Goal: Information Seeking & Learning: Learn about a topic

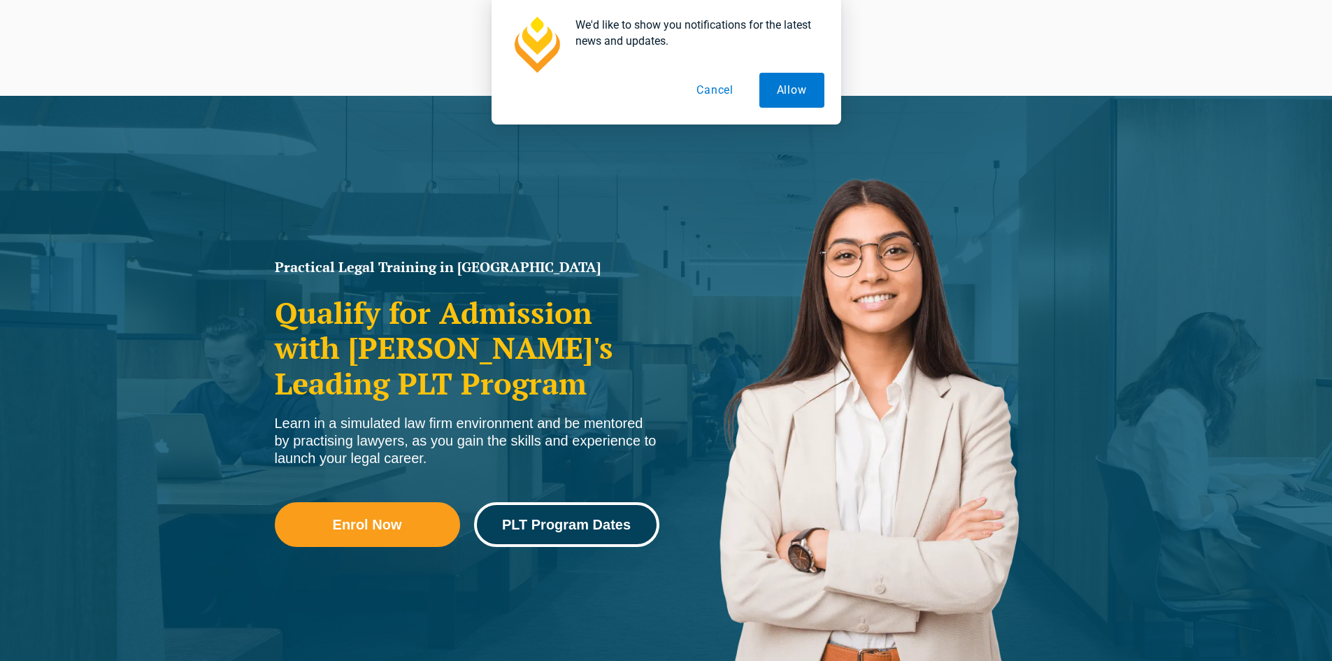
click at [592, 515] on link "PLT Program Dates" at bounding box center [566, 524] width 185 height 45
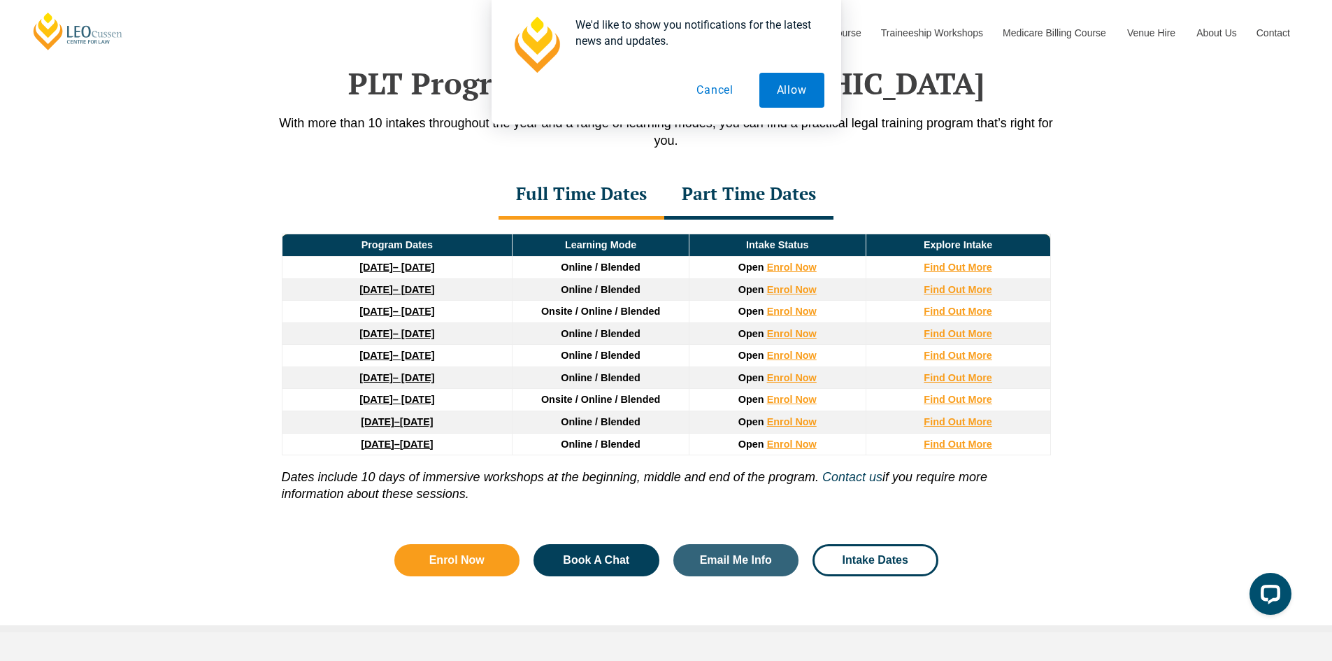
click at [724, 93] on button "Cancel" at bounding box center [715, 90] width 72 height 35
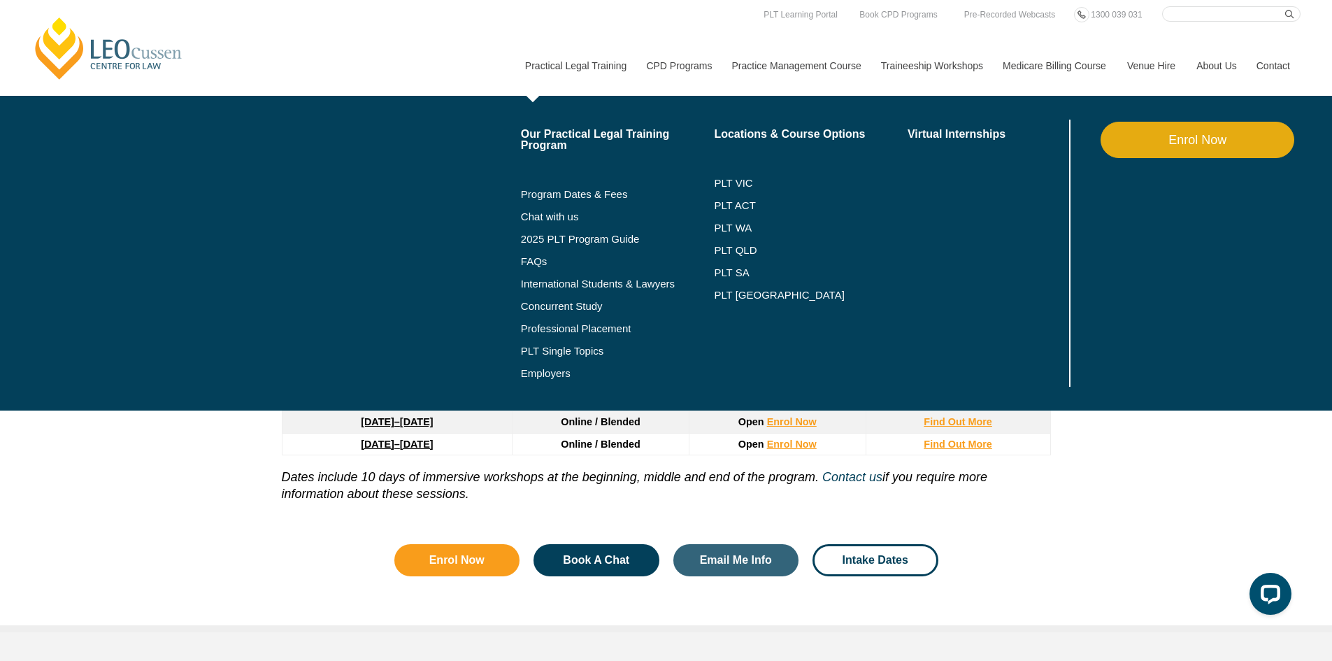
click at [738, 243] on li "PLT QLD" at bounding box center [811, 250] width 194 height 22
click at [738, 250] on link "PLT QLD" at bounding box center [811, 250] width 194 height 11
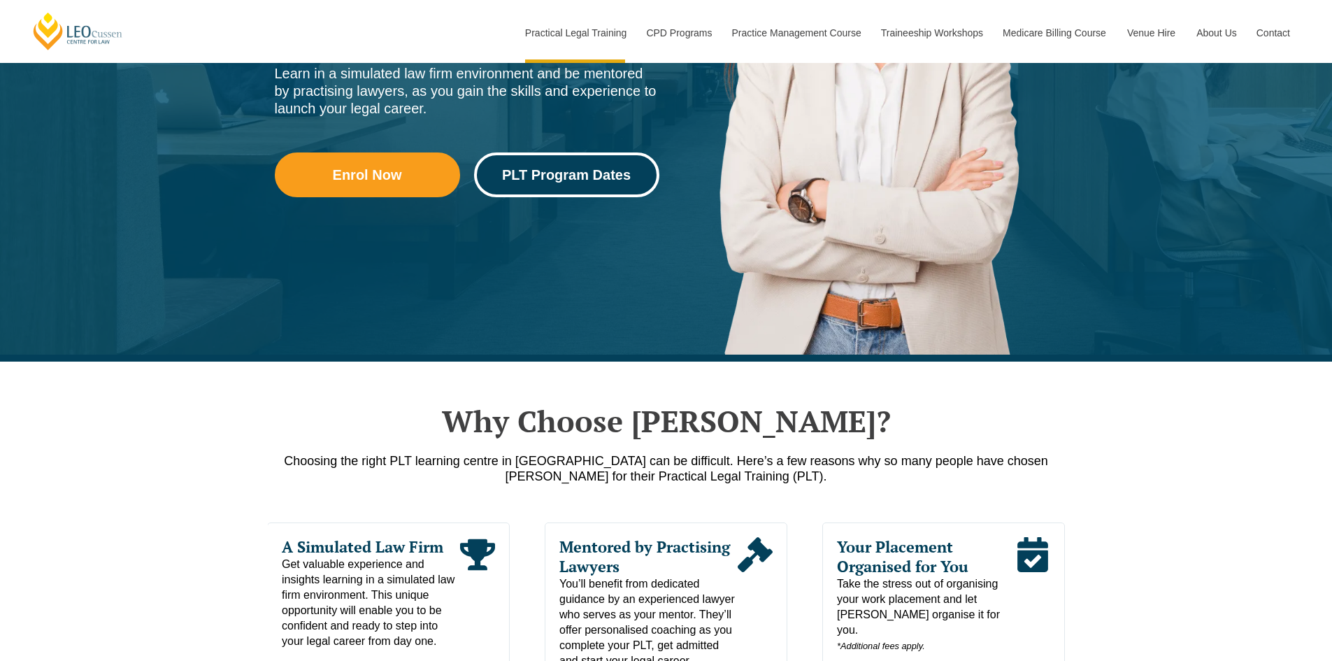
click at [524, 164] on link "PLT Program Dates" at bounding box center [566, 174] width 185 height 45
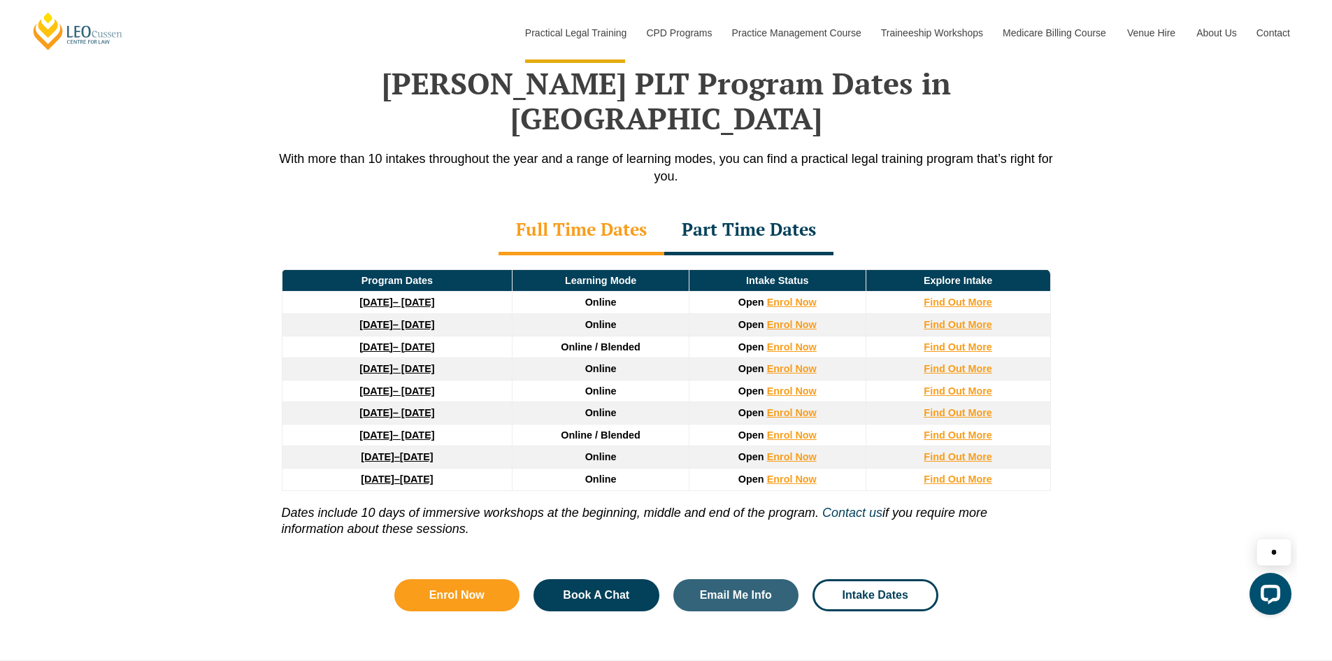
click at [710, 206] on div "Part Time Dates" at bounding box center [748, 230] width 169 height 49
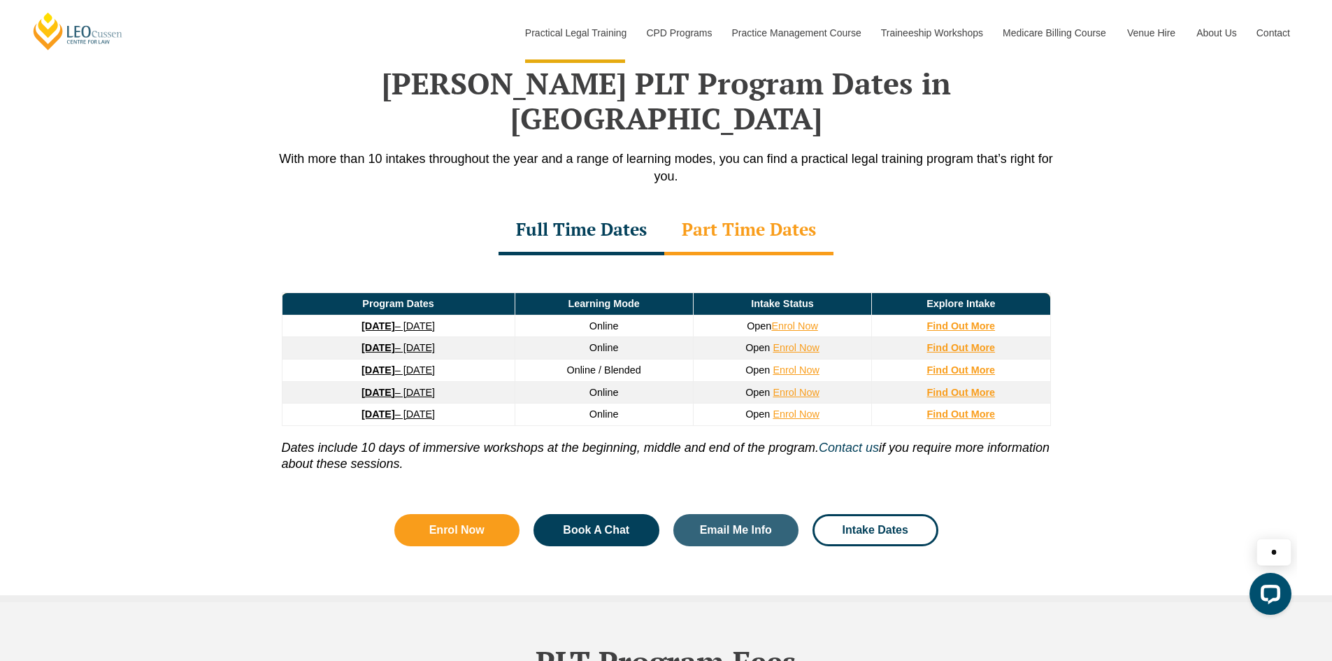
click at [534, 207] on div "Full Time Dates" at bounding box center [582, 230] width 166 height 49
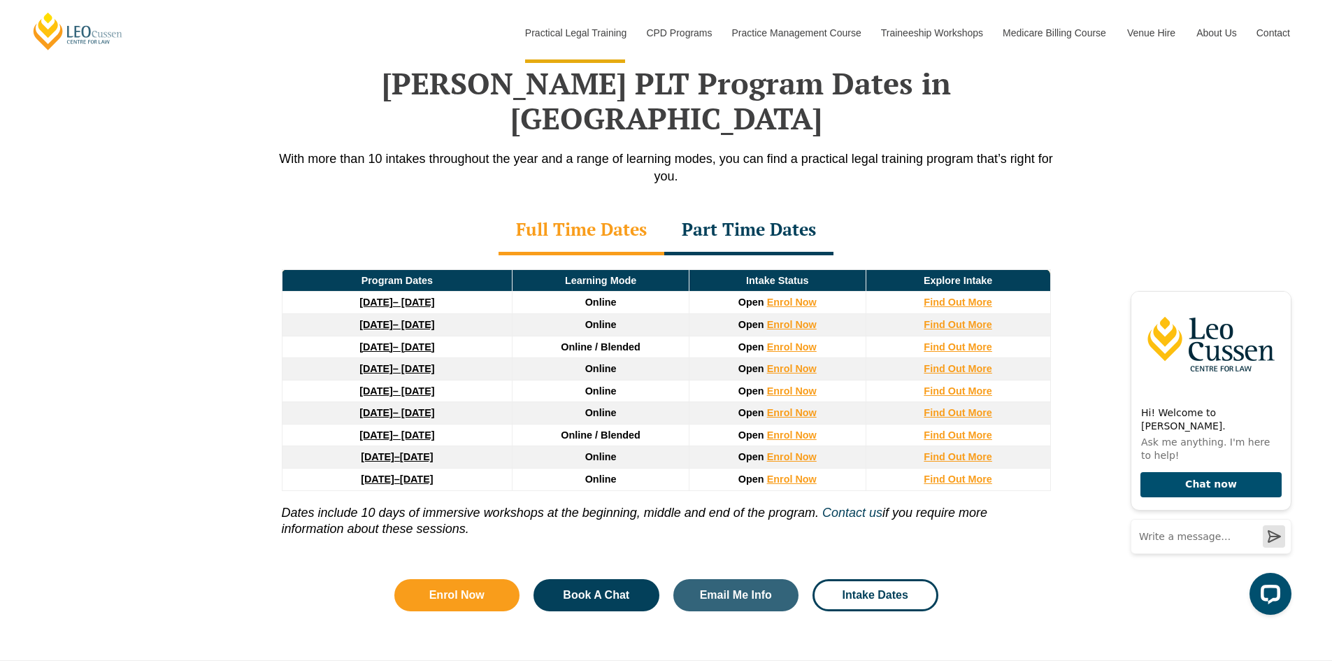
click at [378, 451] on strong "[DATE]" at bounding box center [378, 456] width 34 height 11
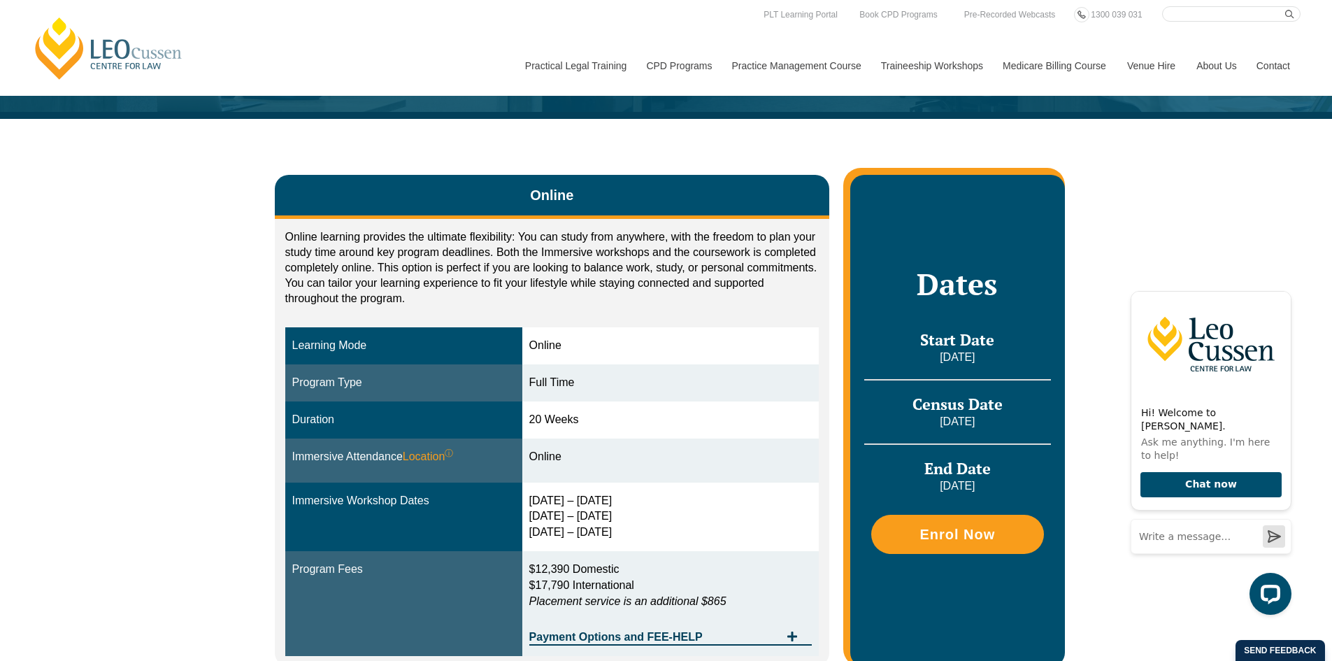
scroll to position [70, 0]
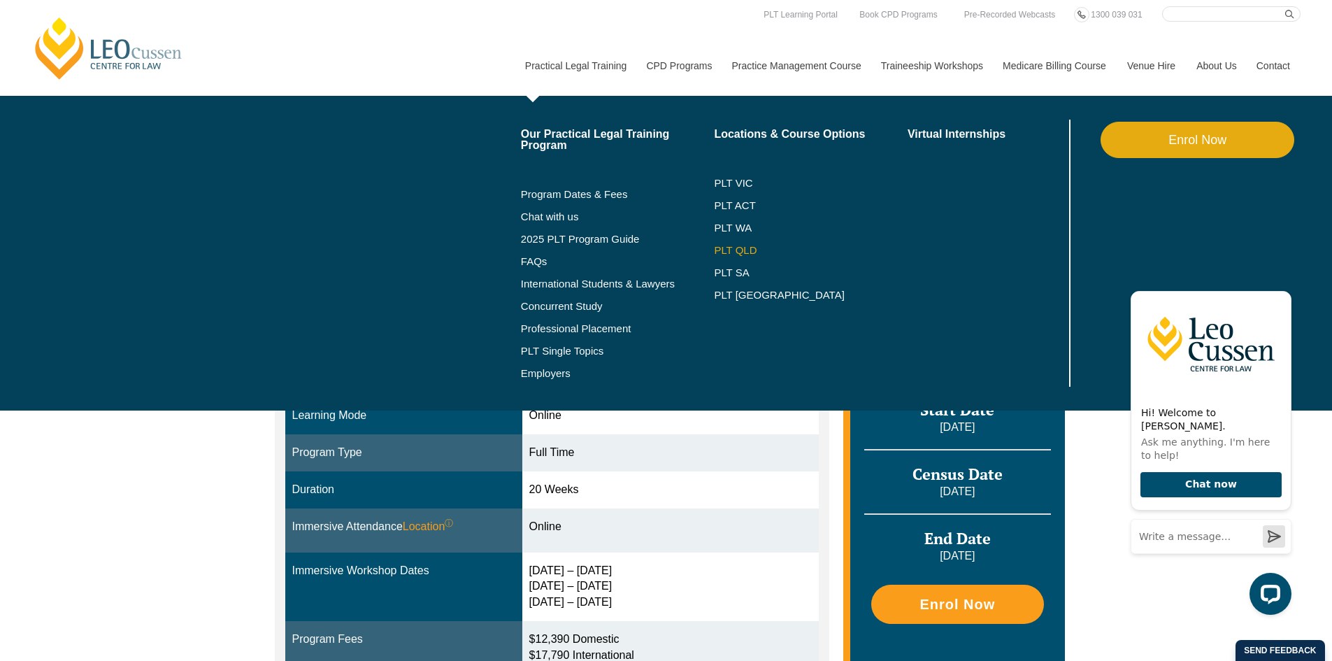
click at [746, 245] on link "PLT QLD" at bounding box center [811, 250] width 194 height 11
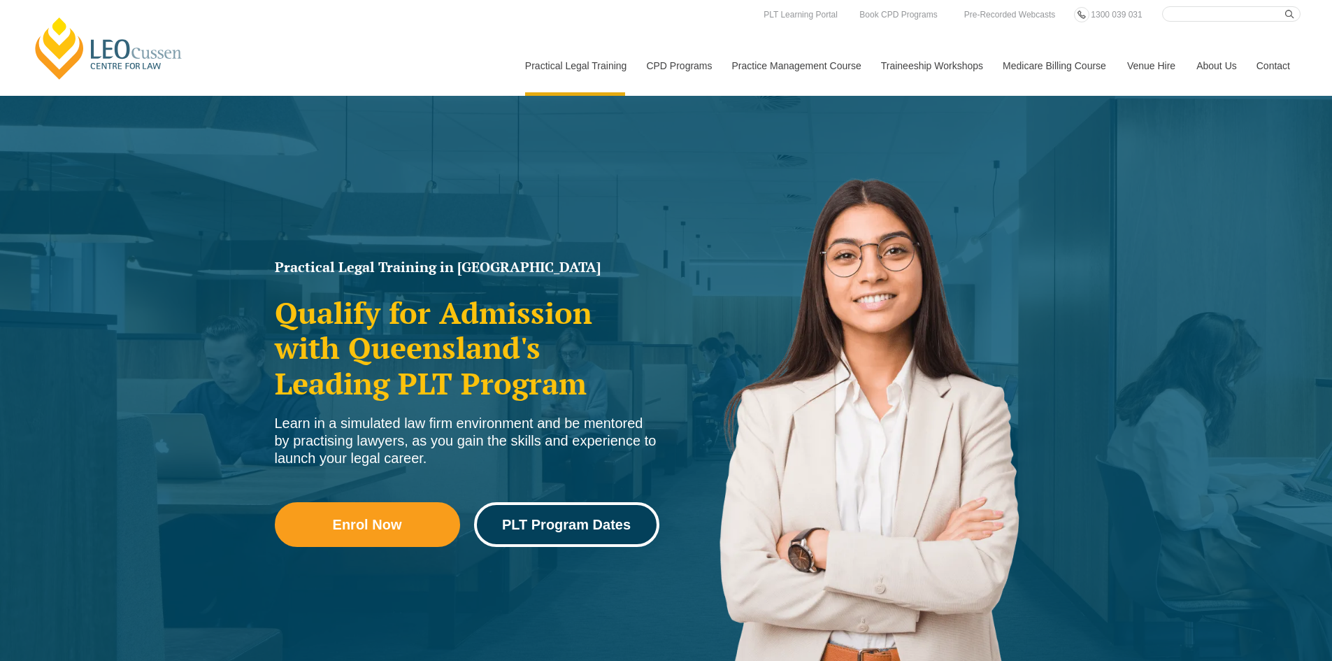
click at [538, 520] on span "PLT Program Dates" at bounding box center [566, 524] width 129 height 14
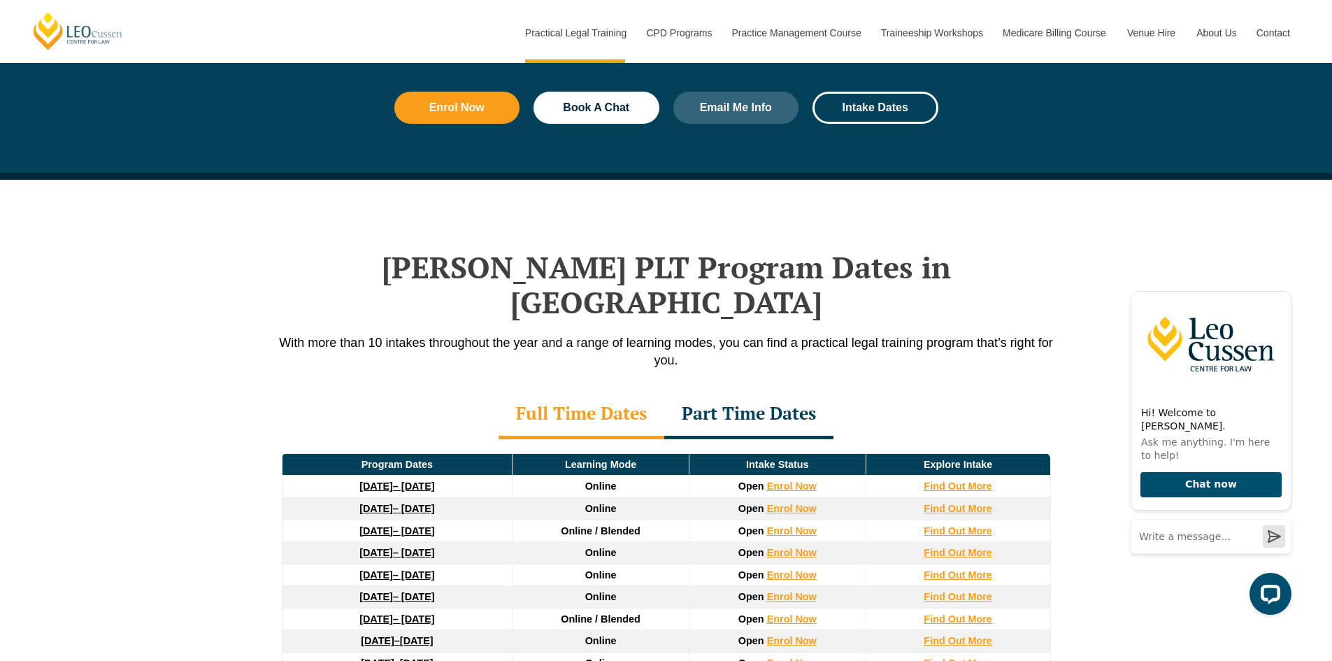
scroll to position [1685, 0]
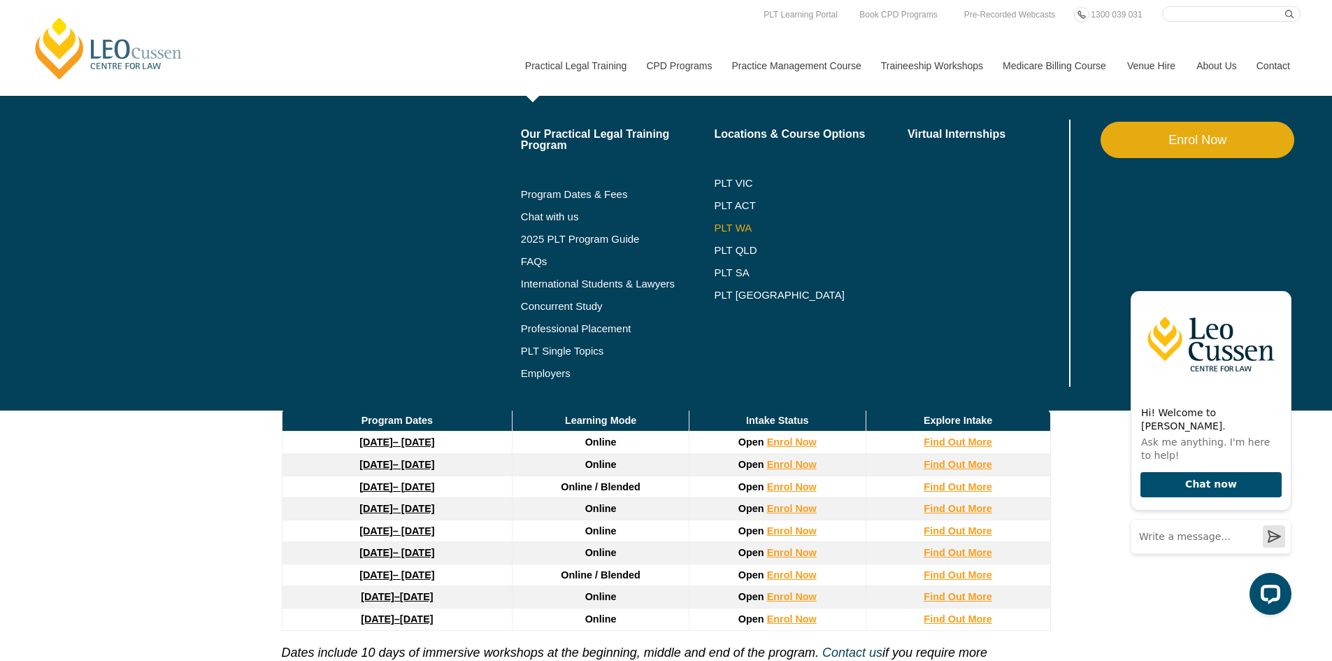
click at [736, 222] on link "PLT WA" at bounding box center [793, 227] width 159 height 11
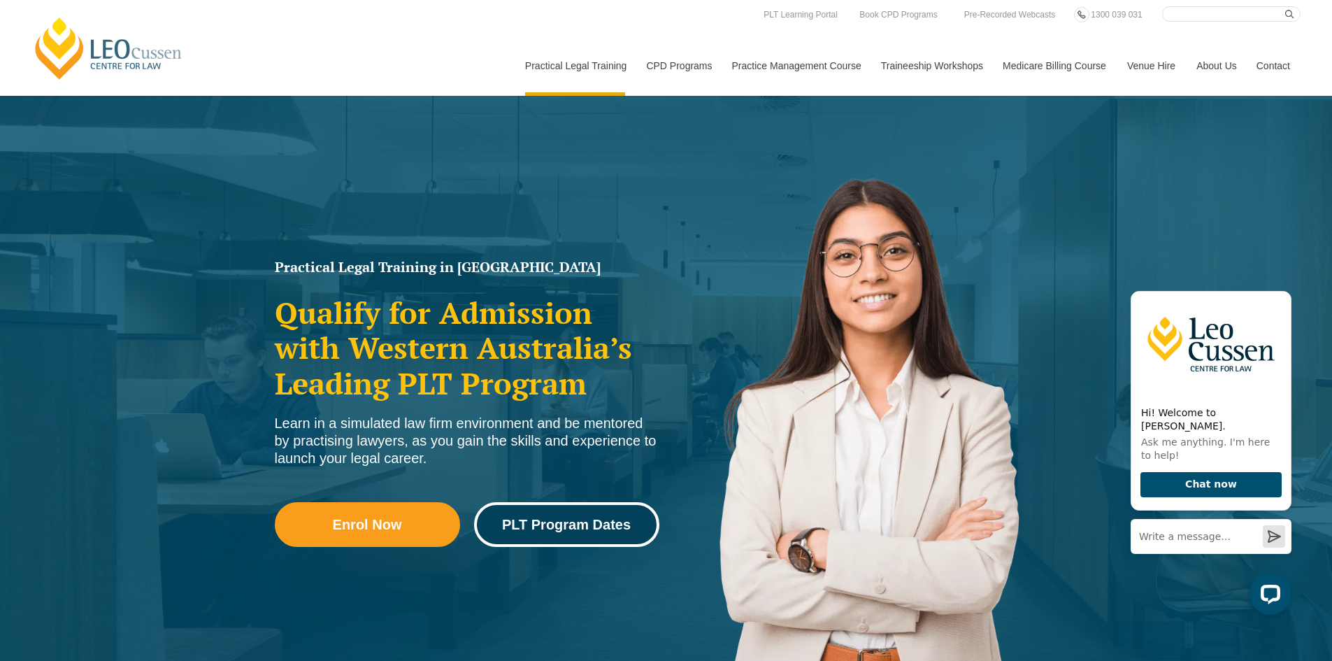
click at [617, 534] on link "PLT Program Dates" at bounding box center [566, 524] width 185 height 45
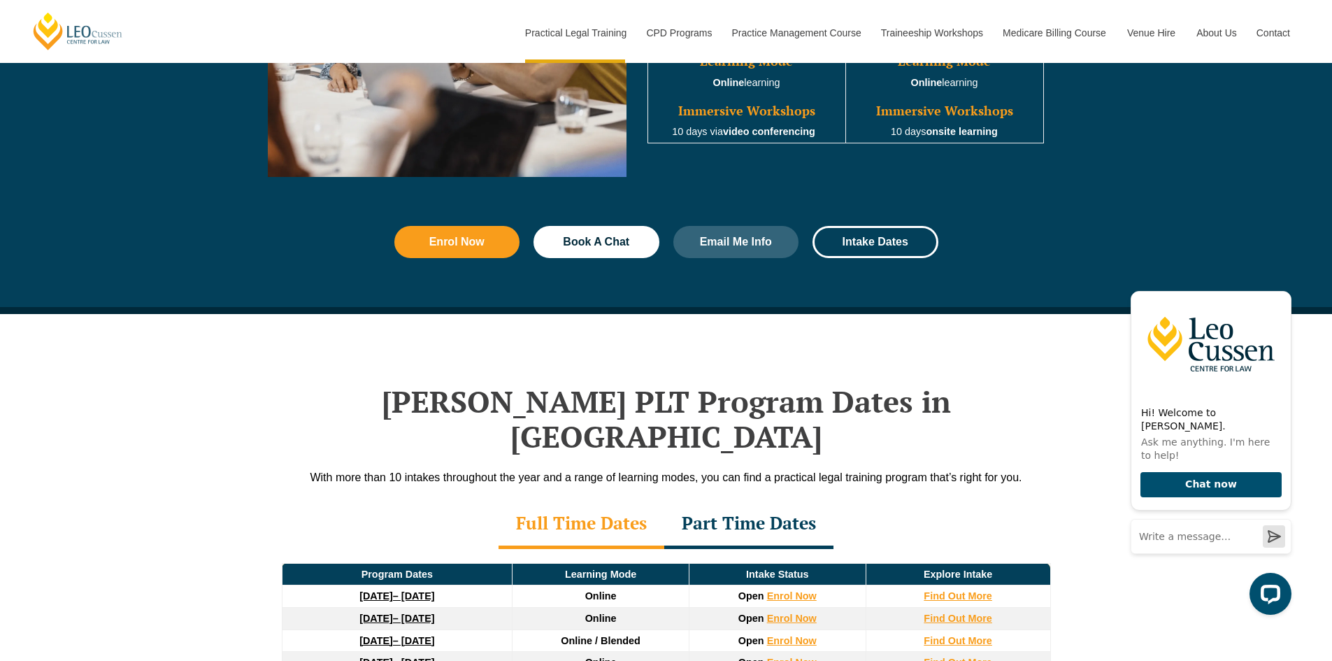
scroll to position [1476, 0]
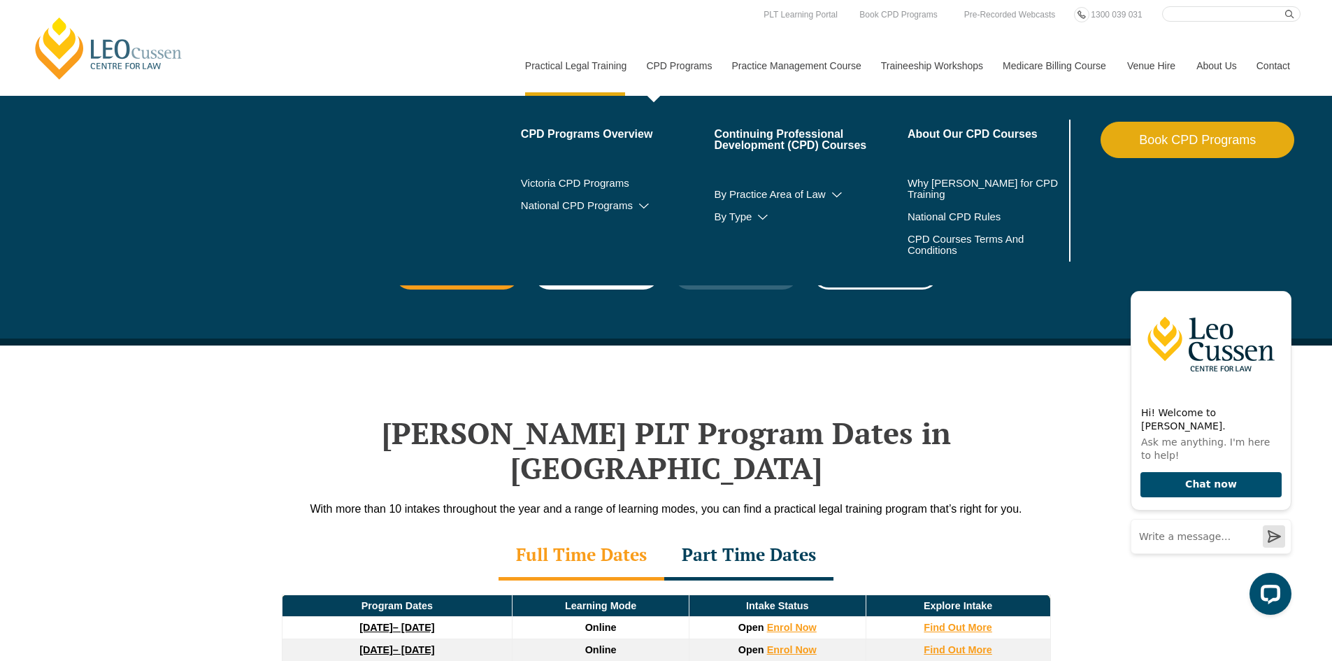
click at [695, 57] on link "CPD Programs" at bounding box center [678, 66] width 85 height 60
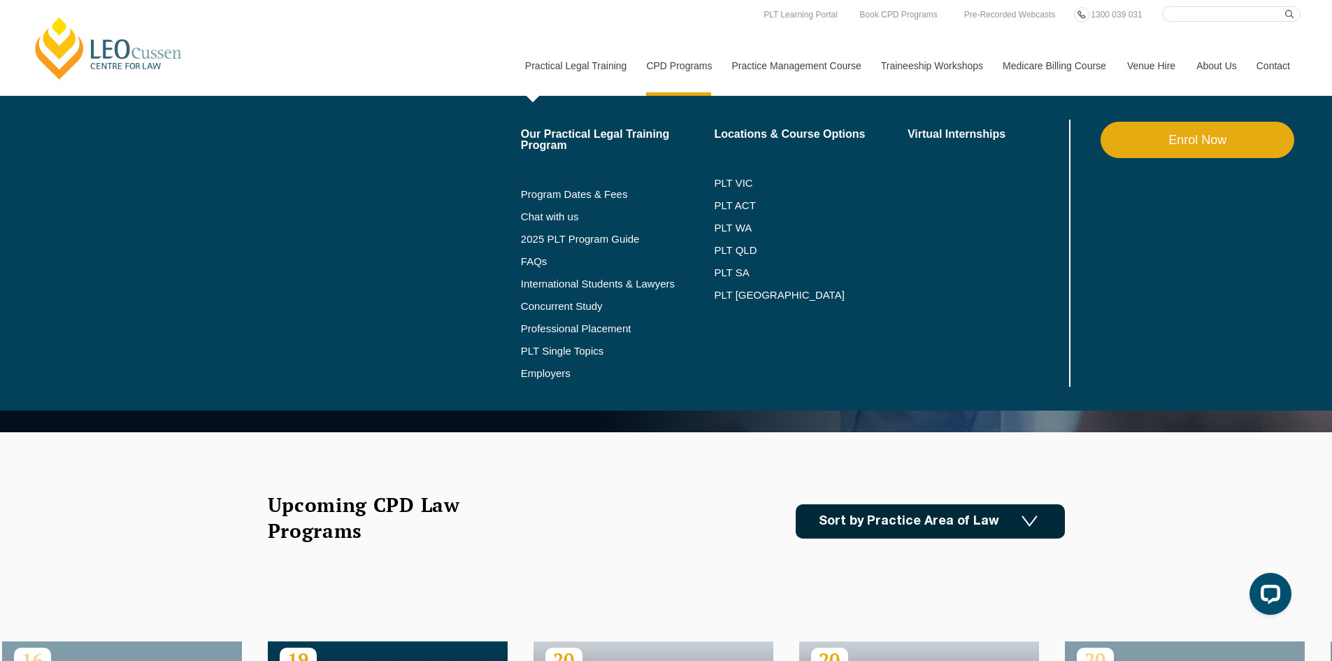
click at [591, 54] on link "Practical Legal Training" at bounding box center [576, 66] width 122 height 60
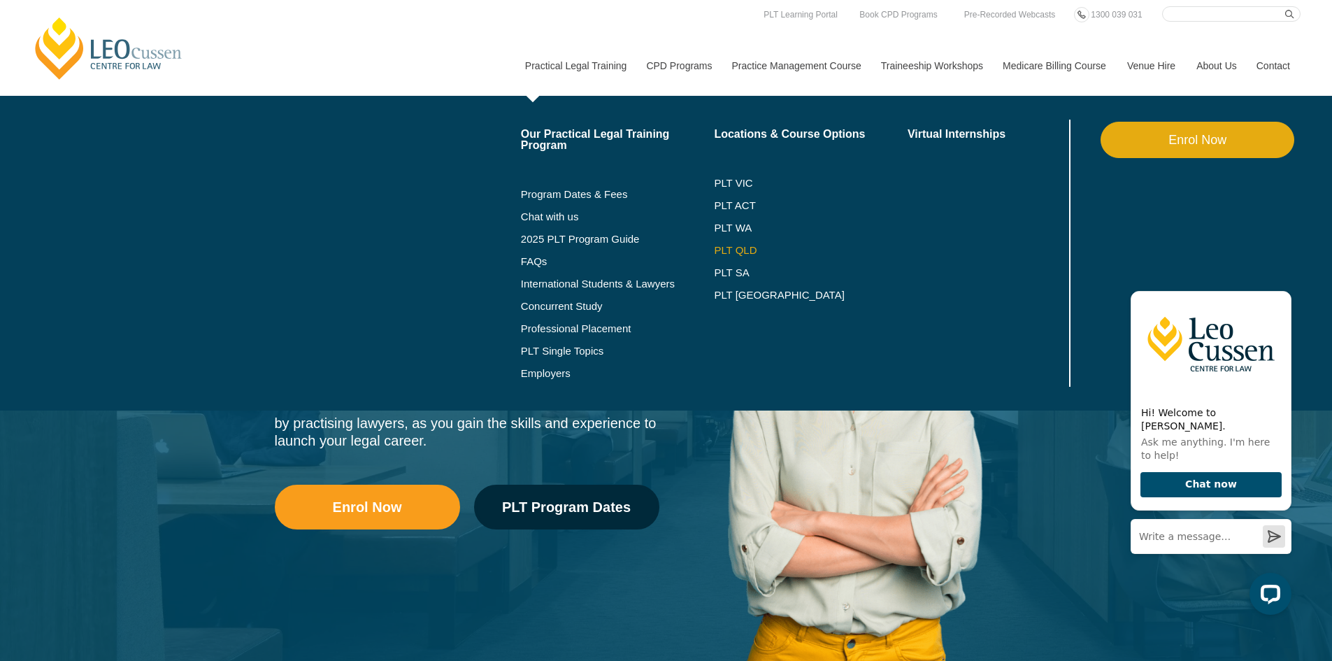
click at [722, 252] on link "PLT QLD" at bounding box center [811, 250] width 194 height 11
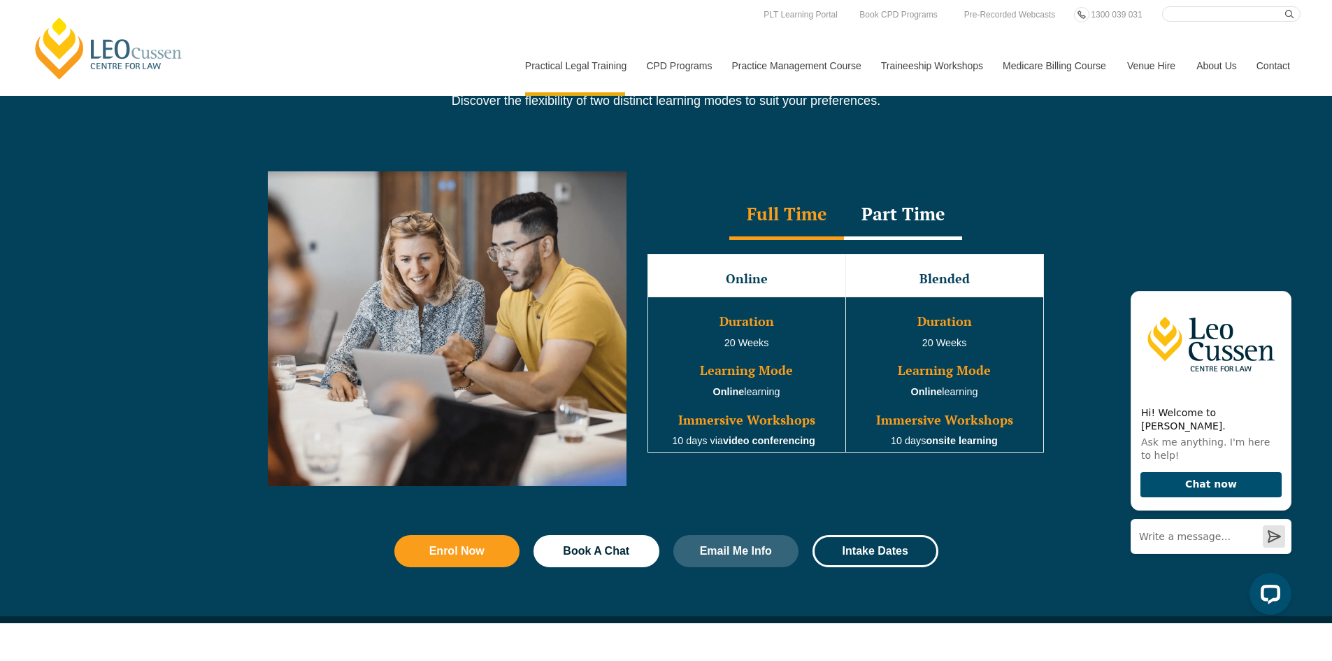
scroll to position [1189, 0]
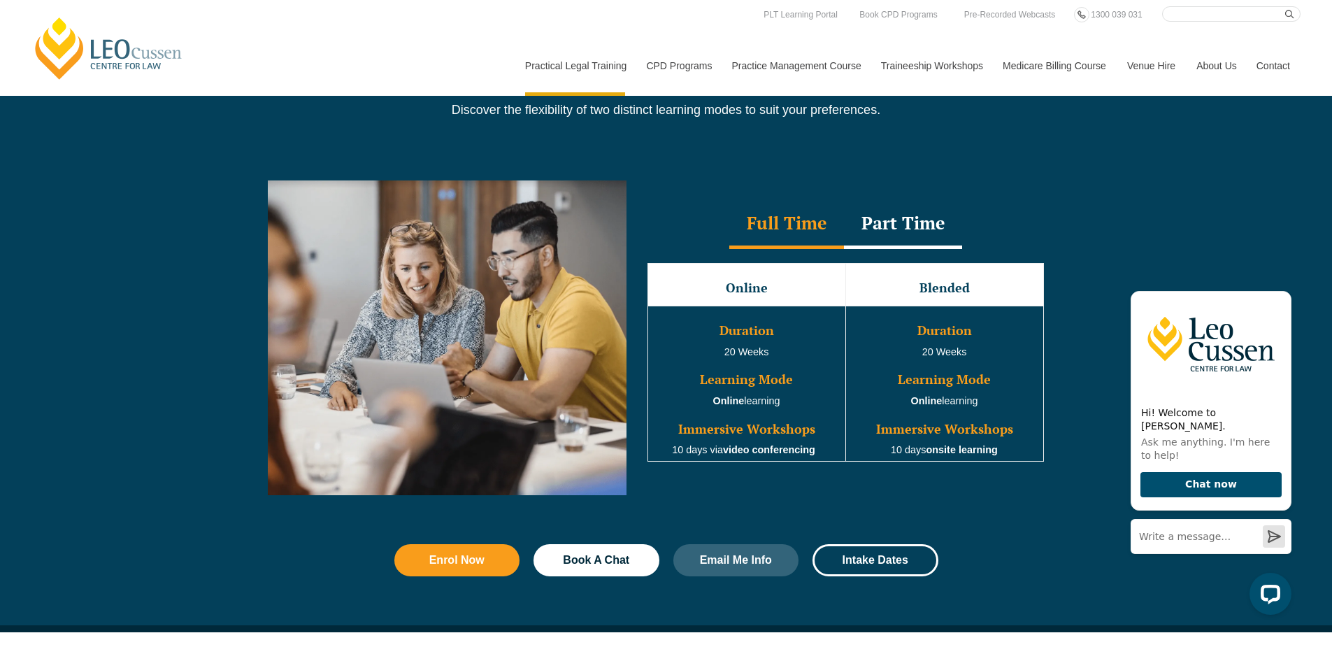
click at [898, 235] on div "Part Time" at bounding box center [903, 224] width 118 height 49
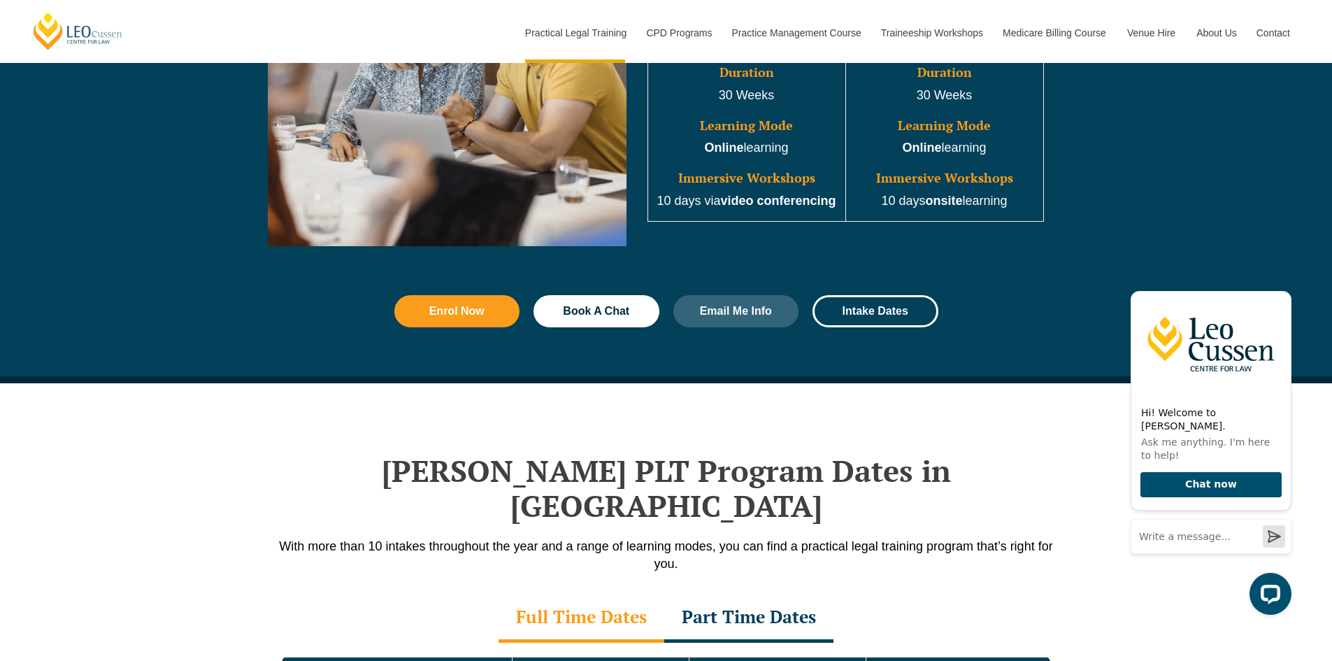
scroll to position [1538, 0]
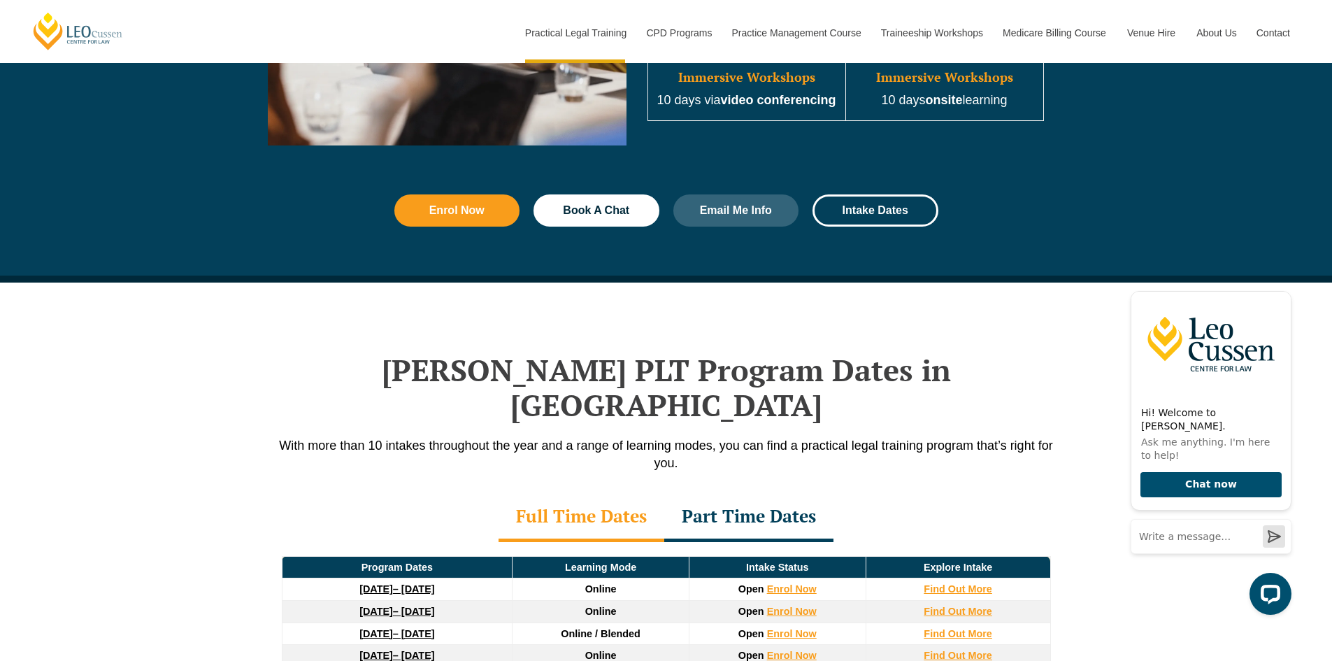
drag, startPoint x: 752, startPoint y: 480, endPoint x: 784, endPoint y: 480, distance: 32.2
click at [757, 493] on div "Part Time Dates" at bounding box center [748, 517] width 169 height 49
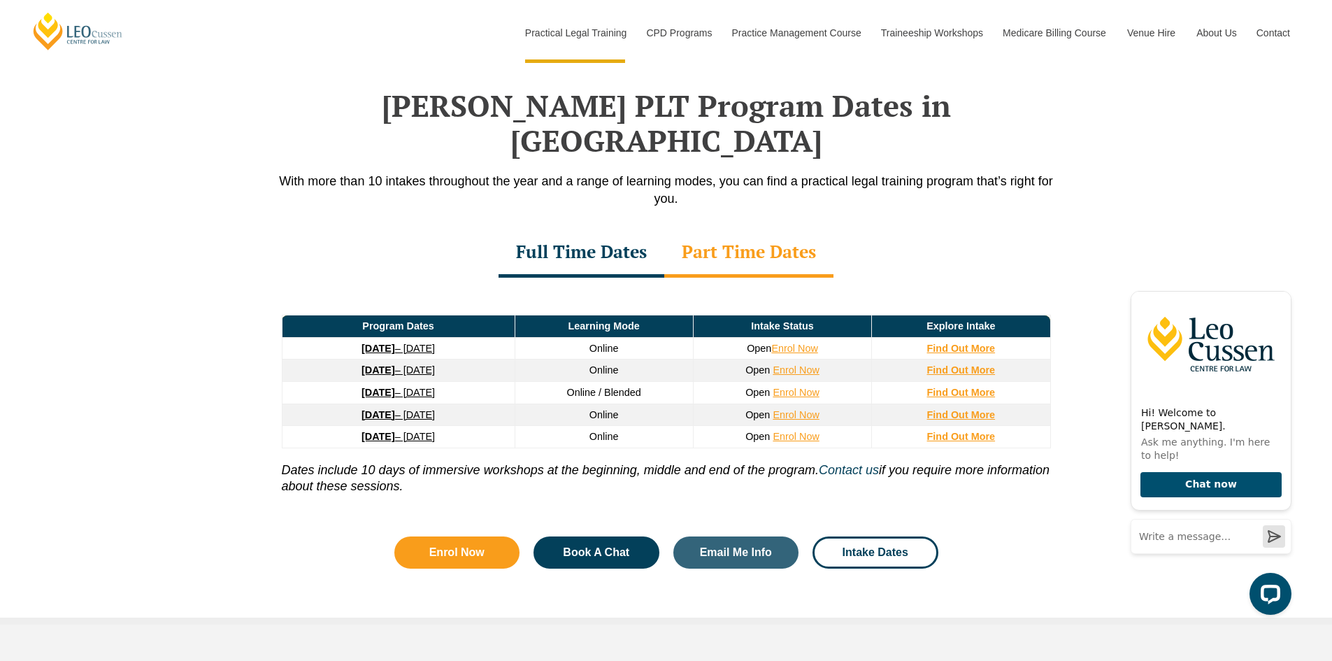
scroll to position [1818, 0]
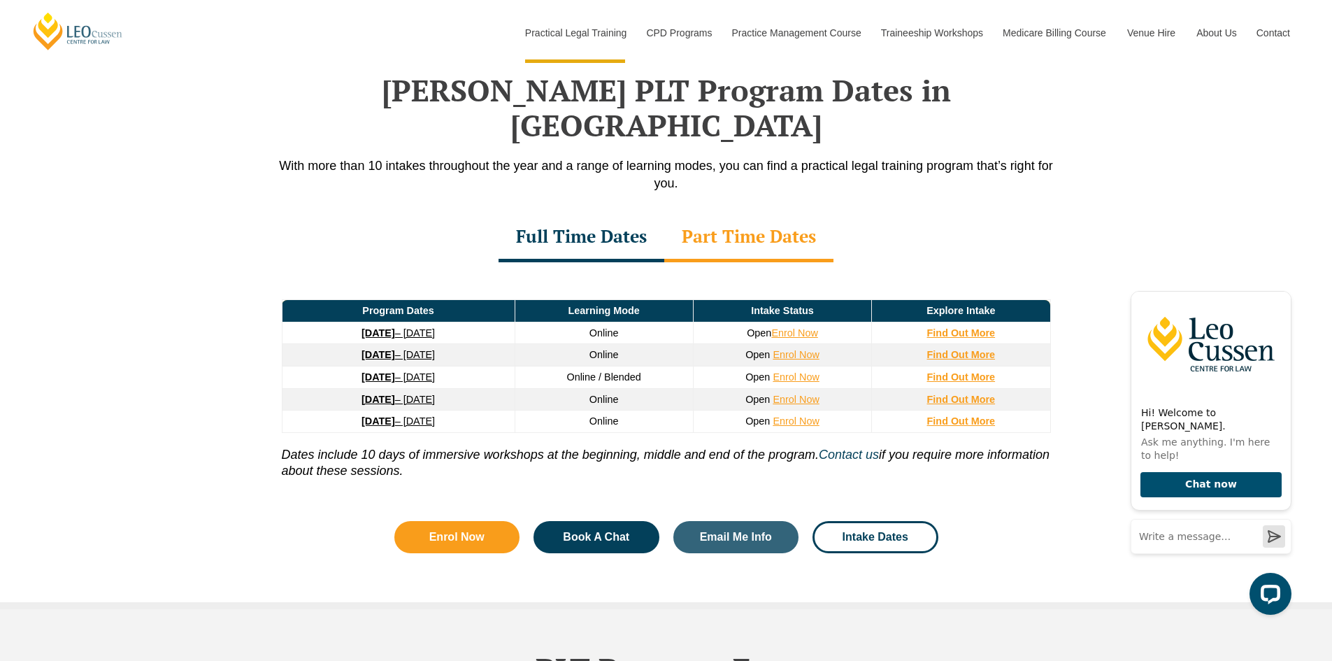
click at [362, 415] on strong "[DATE]" at bounding box center [379, 420] width 34 height 11
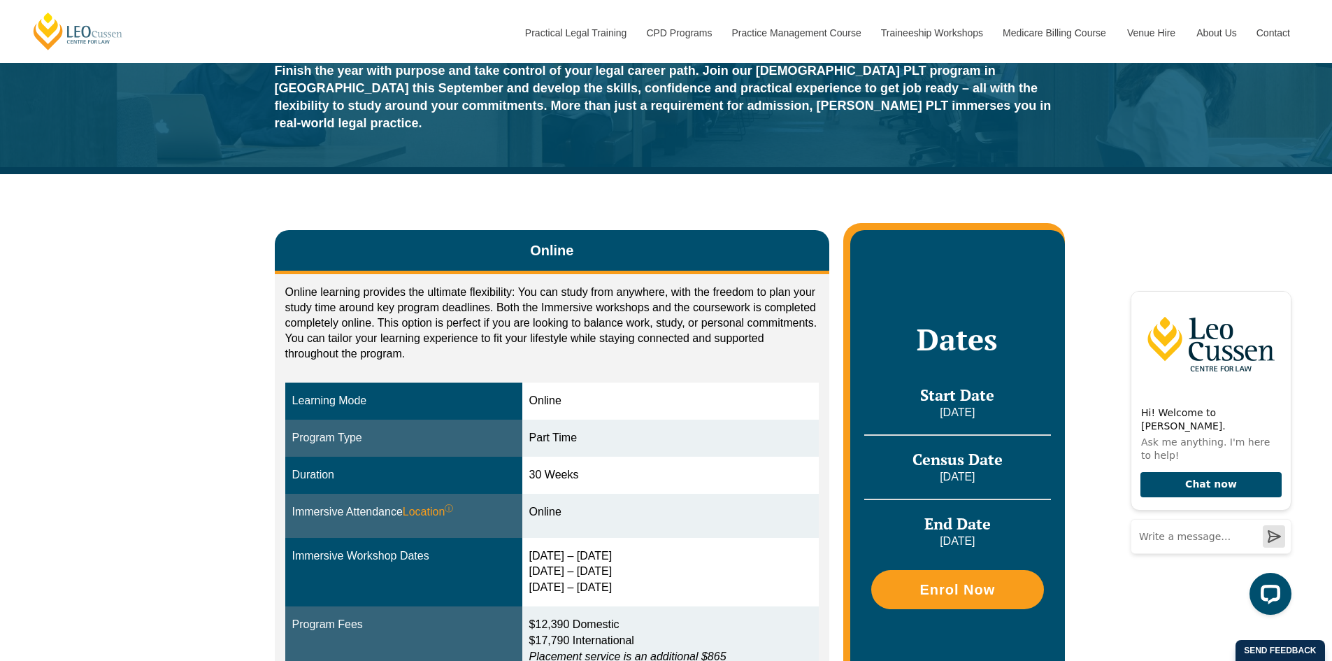
scroll to position [350, 0]
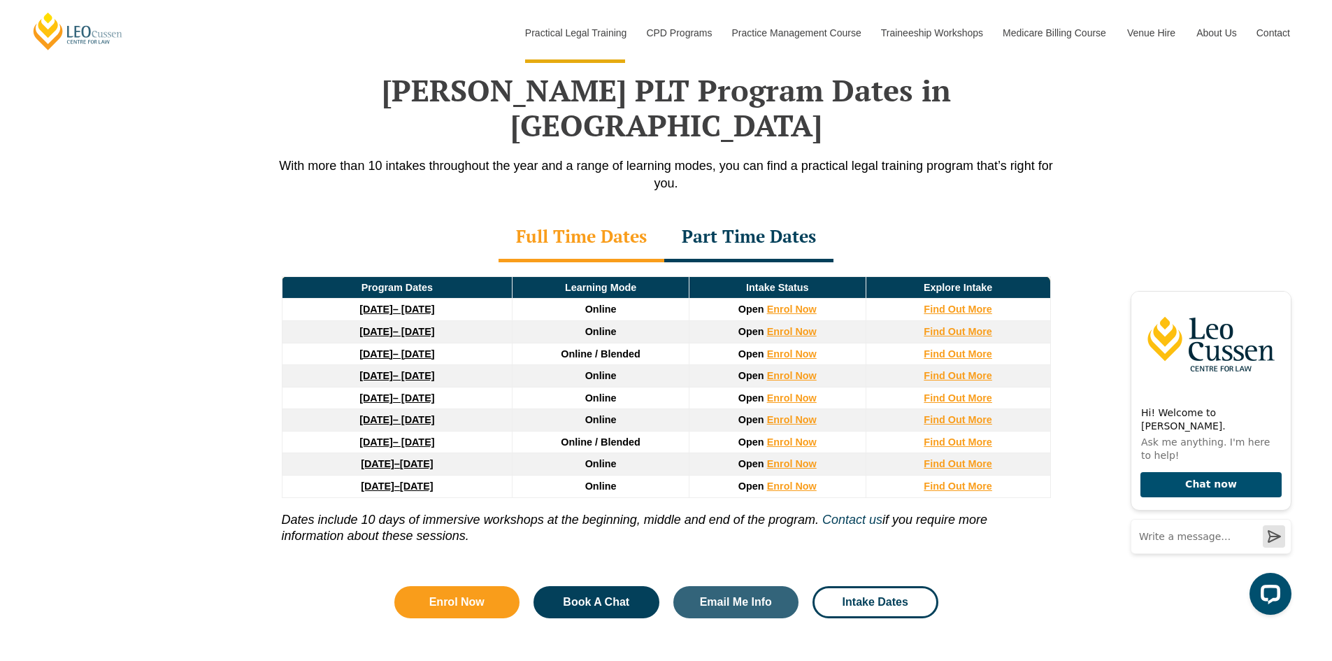
click at [776, 213] on div "Part Time Dates" at bounding box center [748, 237] width 169 height 49
